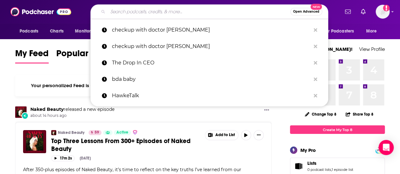
click at [168, 13] on input "Search podcasts, credits, & more..." at bounding box center [199, 12] width 182 height 10
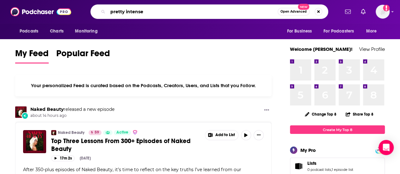
type input "pretty intense"
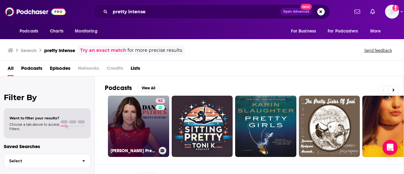
click at [136, 116] on link "62 Danica Patrick Pretty Intense Podcast" at bounding box center [138, 126] width 61 height 61
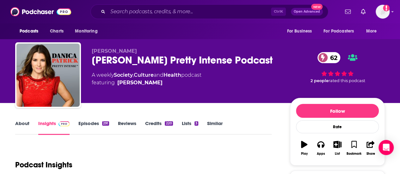
click at [22, 121] on link "About" at bounding box center [22, 127] width 14 height 15
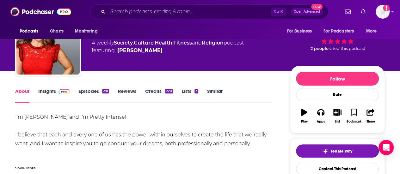
scroll to position [63, 0]
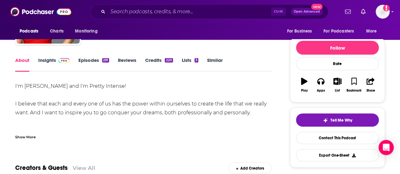
click at [35, 135] on div "Show More" at bounding box center [25, 137] width 21 height 6
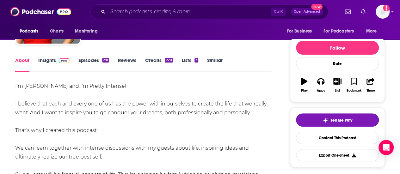
click at [153, 115] on div "I'm Danica Patrick and I'm Pretty Intense! I believe that each and every one of…" at bounding box center [143, 175] width 256 height 186
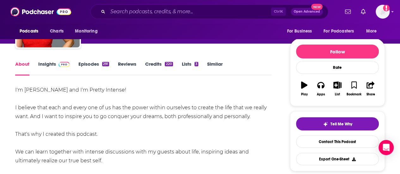
scroll to position [32, 0]
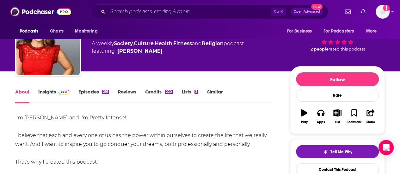
drag, startPoint x: 206, startPoint y: 136, endPoint x: 13, endPoint y: 121, distance: 194.0
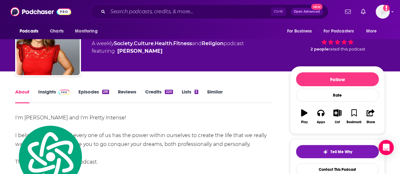
copy div "I'm Danica Patrick and I'm Pretty Intense! I believe that each and every one of…"
click at [86, 91] on link "Episodes 291" at bounding box center [93, 96] width 31 height 15
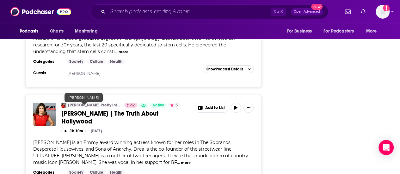
scroll to position [1011, 0]
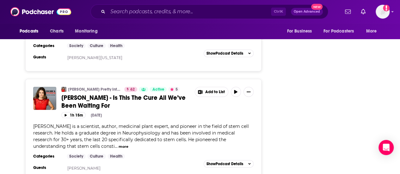
click at [115, 110] on span "[PERSON_NAME] - Is This The Cure All We’ve Been Waiting For" at bounding box center [123, 102] width 124 height 16
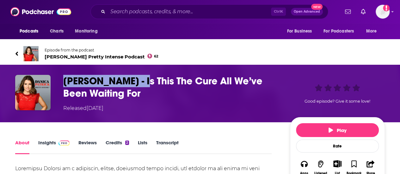
drag, startPoint x: 135, startPoint y: 83, endPoint x: 60, endPoint y: 72, distance: 75.7
click at [60, 72] on div "[PERSON_NAME] - Is This The Cure All We’ve Been Waiting For Released [DATE] Goo…" at bounding box center [200, 94] width 400 height 58
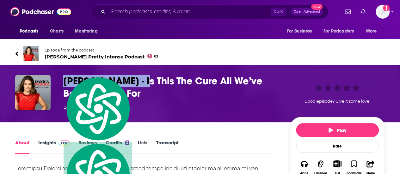
copy h1 "[PERSON_NAME]"
